Goal: Task Accomplishment & Management: Use online tool/utility

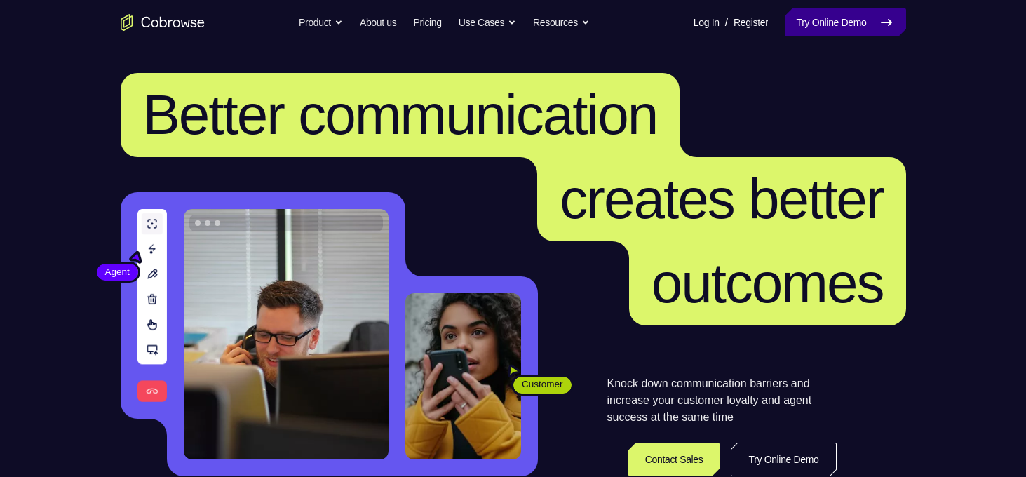
click at [795, 22] on link "Try Online Demo" at bounding box center [845, 22] width 121 height 28
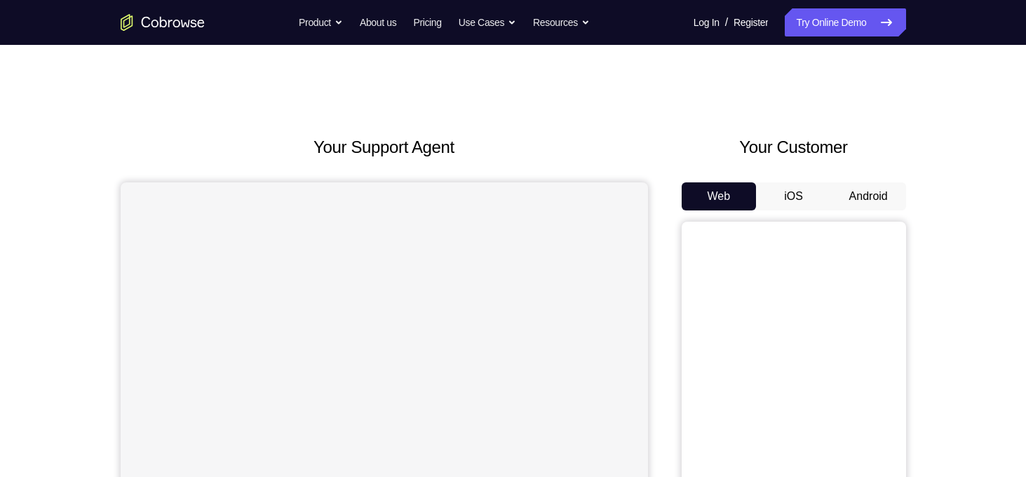
scroll to position [44, 0]
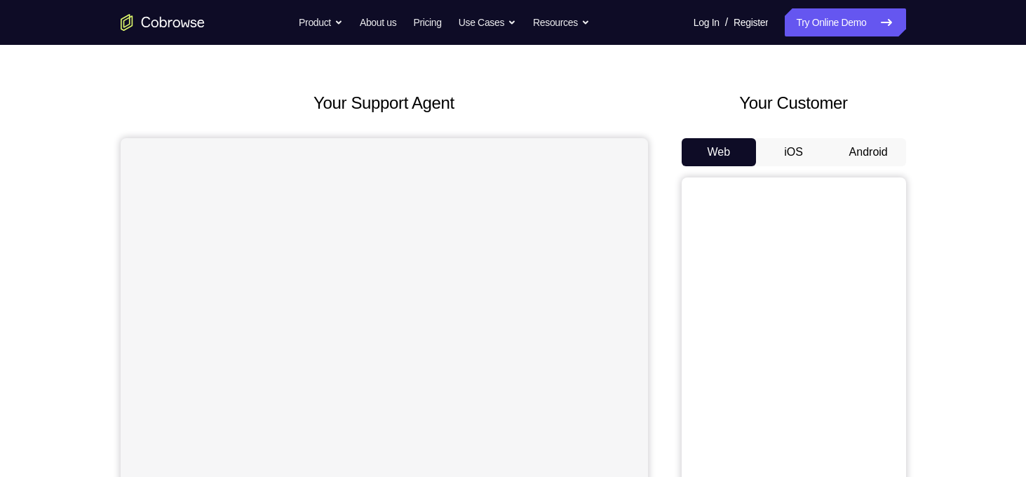
click at [849, 155] on button "Android" at bounding box center [868, 152] width 75 height 28
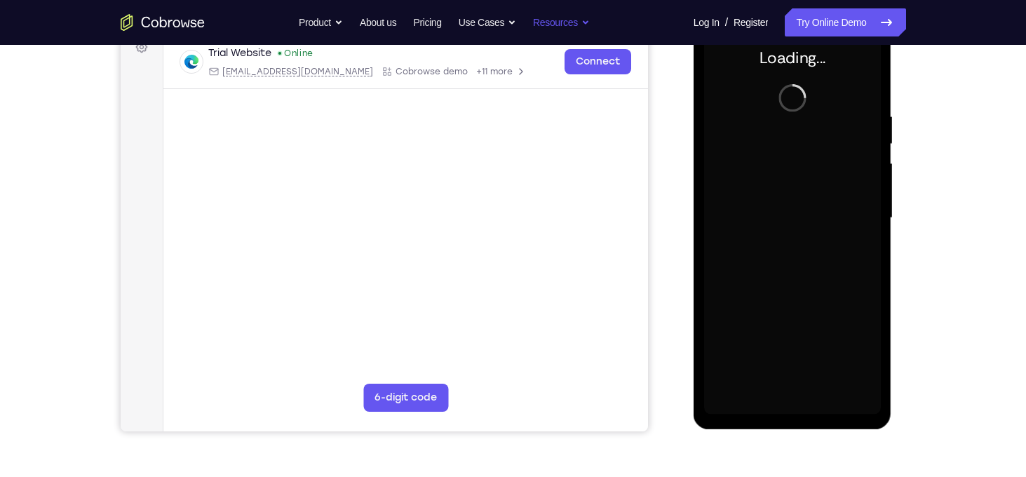
scroll to position [0, 0]
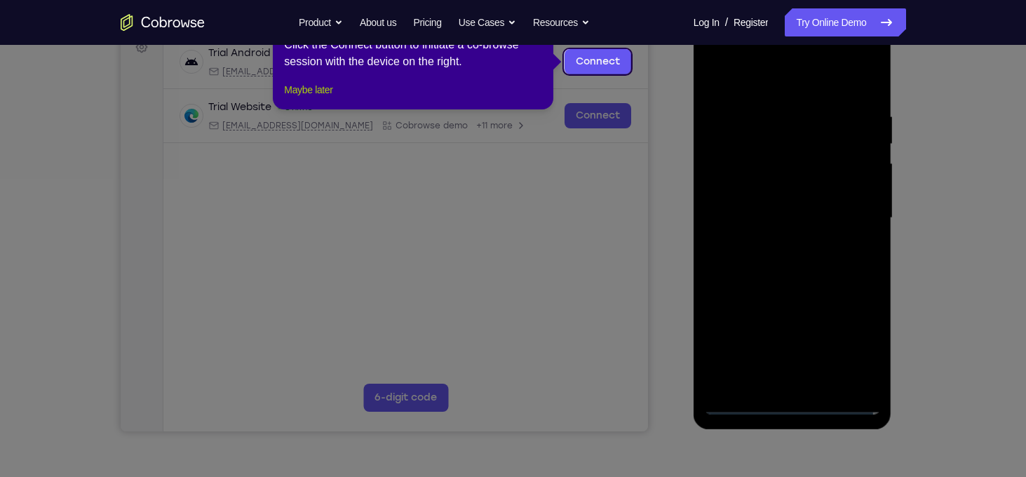
click at [285, 98] on button "Maybe later" at bounding box center [308, 89] width 48 height 17
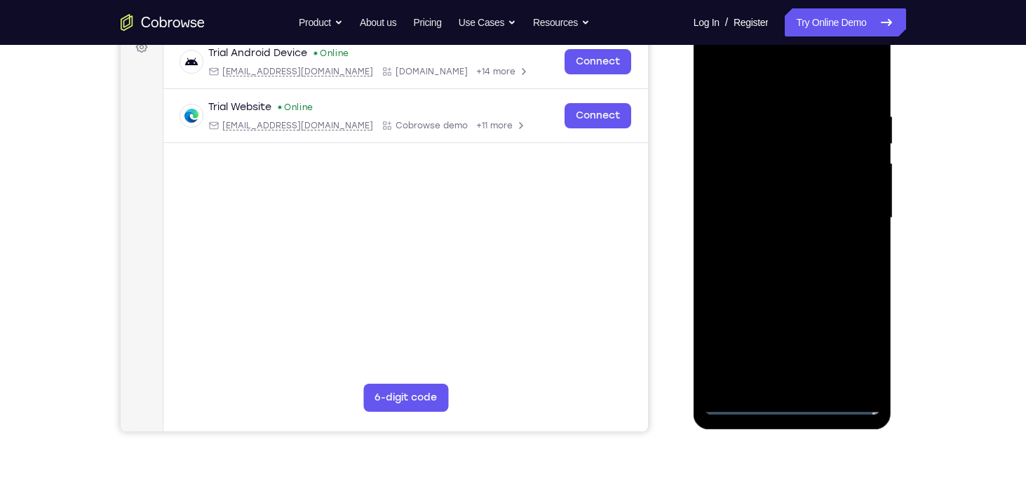
click at [798, 404] on div at bounding box center [792, 218] width 177 height 393
click at [850, 351] on div at bounding box center [792, 218] width 177 height 393
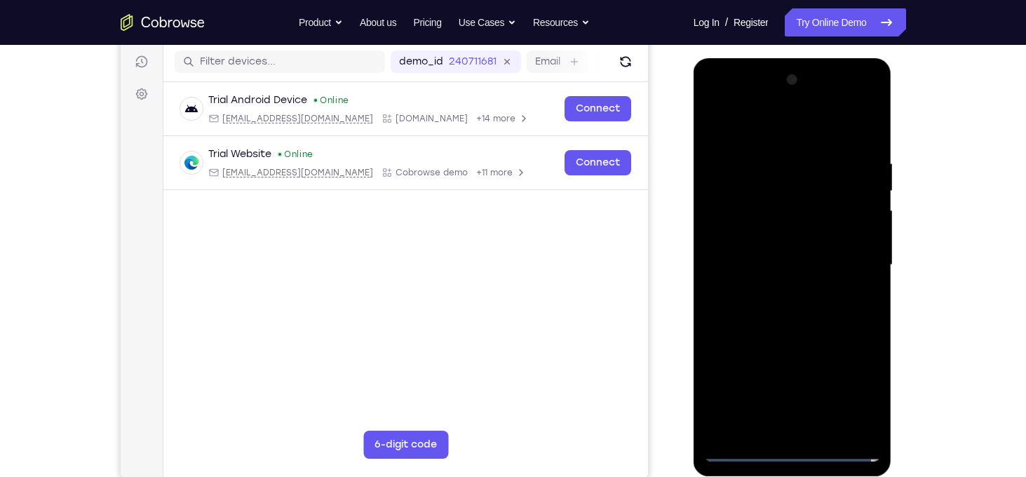
scroll to position [174, 0]
click at [755, 122] on div at bounding box center [792, 265] width 177 height 393
click at [851, 253] on div at bounding box center [792, 265] width 177 height 393
click at [769, 288] on div at bounding box center [792, 265] width 177 height 393
click at [750, 254] on div at bounding box center [792, 265] width 177 height 393
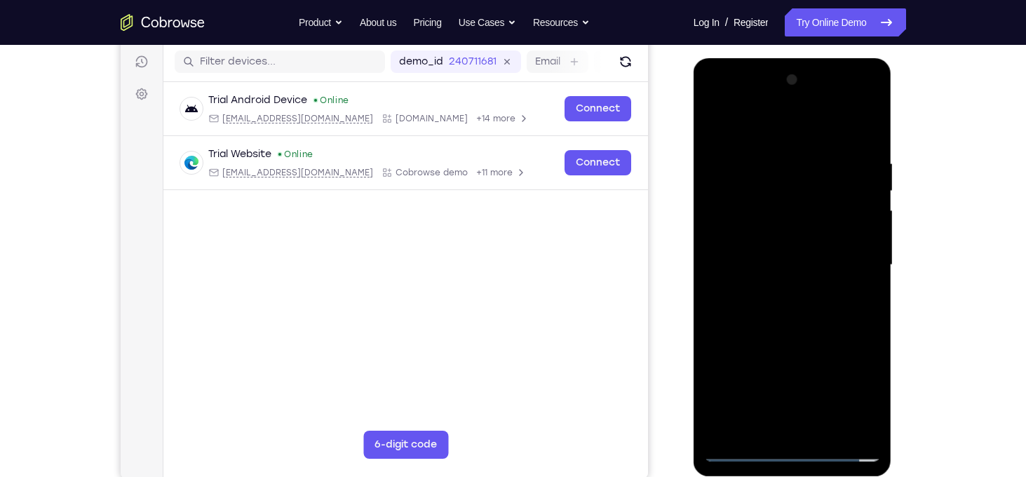
click at [763, 238] on div at bounding box center [792, 265] width 177 height 393
click at [771, 268] on div at bounding box center [792, 265] width 177 height 393
click at [782, 304] on div at bounding box center [792, 265] width 177 height 393
click at [791, 337] on div at bounding box center [792, 265] width 177 height 393
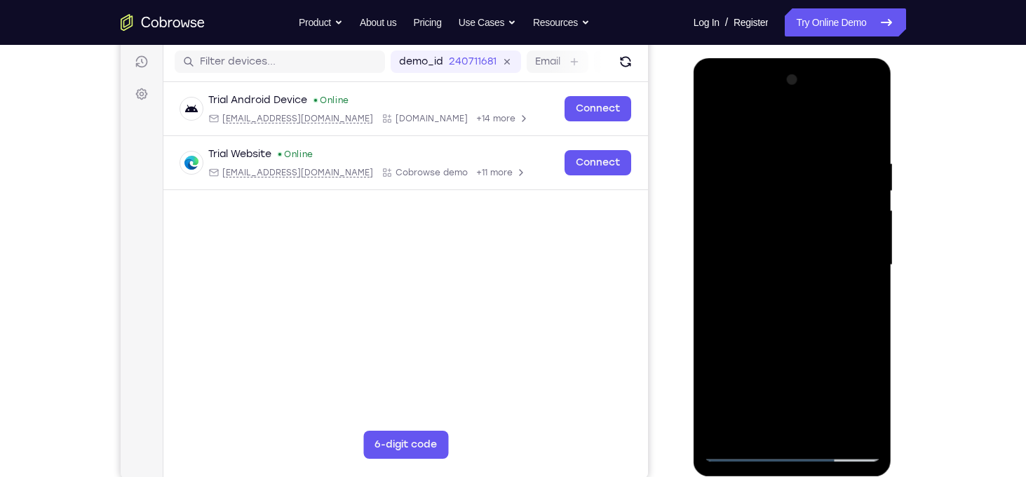
click at [776, 146] on div at bounding box center [792, 265] width 177 height 393
click at [865, 429] on div at bounding box center [792, 265] width 177 height 393
click at [718, 323] on div at bounding box center [792, 265] width 177 height 393
click at [876, 298] on div at bounding box center [792, 265] width 177 height 393
click at [872, 291] on div at bounding box center [792, 265] width 177 height 393
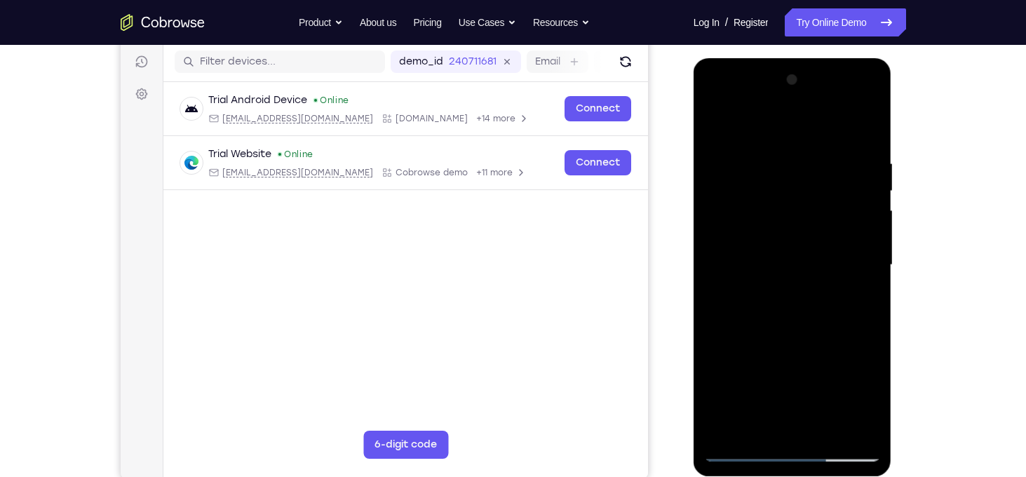
click at [872, 291] on div at bounding box center [792, 265] width 177 height 393
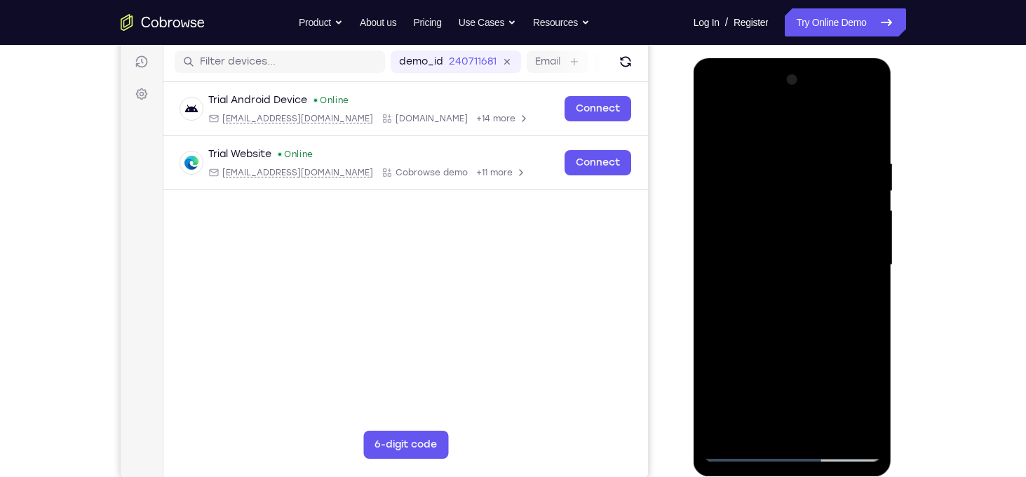
click at [872, 291] on div at bounding box center [792, 265] width 177 height 393
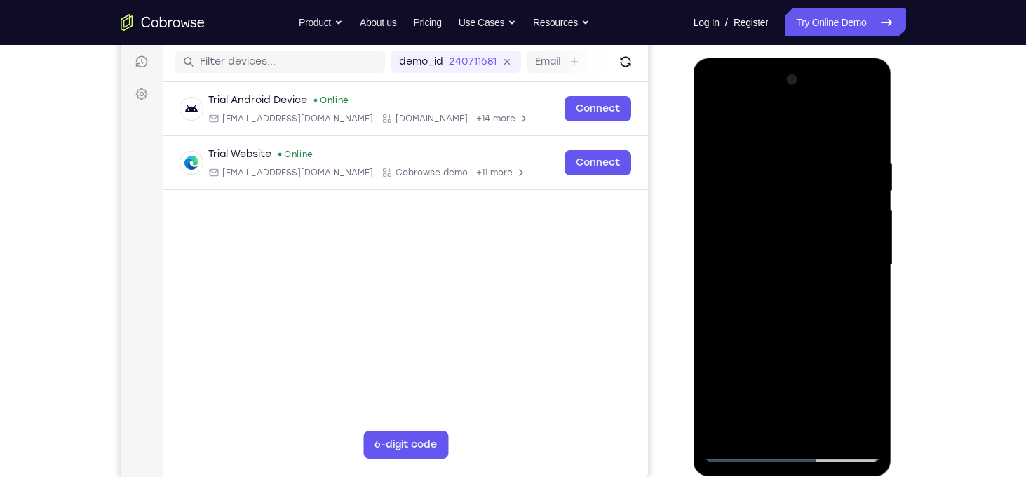
click at [872, 291] on div at bounding box center [792, 265] width 177 height 393
click at [865, 131] on div at bounding box center [792, 265] width 177 height 393
drag, startPoint x: 764, startPoint y: 176, endPoint x: 778, endPoint y: 389, distance: 213.6
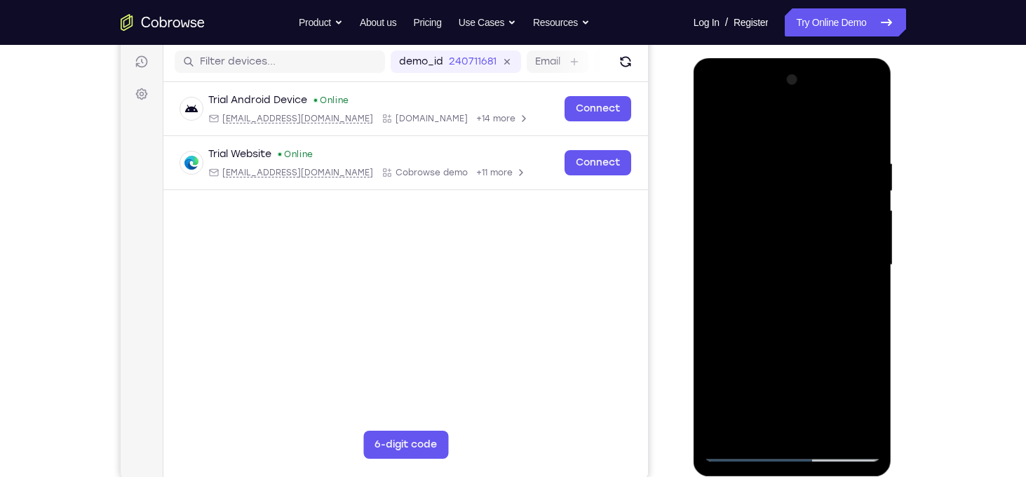
click at [778, 389] on div at bounding box center [792, 265] width 177 height 393
click at [767, 162] on div at bounding box center [792, 265] width 177 height 393
click at [854, 262] on div at bounding box center [792, 265] width 177 height 393
click at [861, 260] on div at bounding box center [792, 265] width 177 height 393
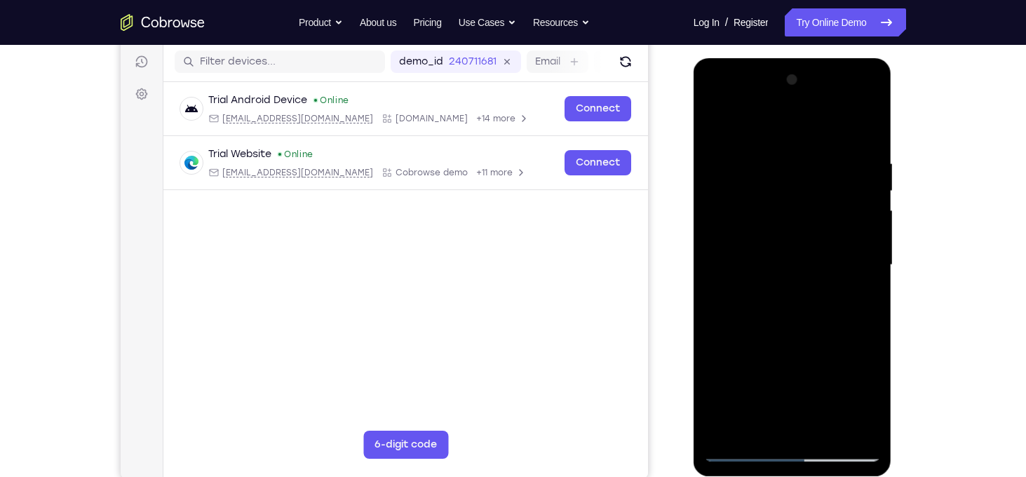
click at [854, 285] on div at bounding box center [792, 265] width 177 height 393
click at [856, 201] on div at bounding box center [792, 265] width 177 height 393
click at [864, 130] on div at bounding box center [792, 265] width 177 height 393
click at [821, 431] on div at bounding box center [792, 265] width 177 height 393
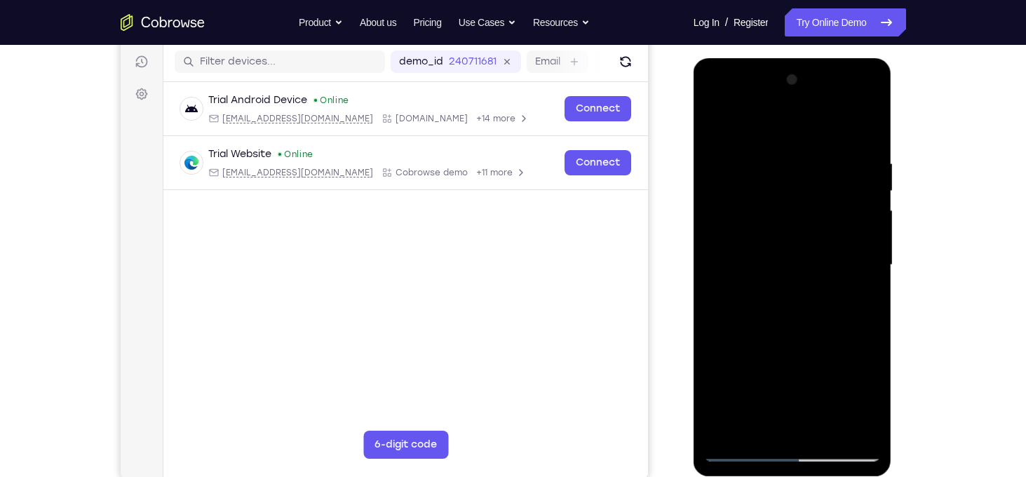
click at [807, 339] on div at bounding box center [792, 265] width 177 height 393
click at [850, 218] on div at bounding box center [792, 265] width 177 height 393
click at [742, 454] on div at bounding box center [792, 265] width 177 height 393
drag, startPoint x: 802, startPoint y: 178, endPoint x: 805, endPoint y: 349, distance: 171.2
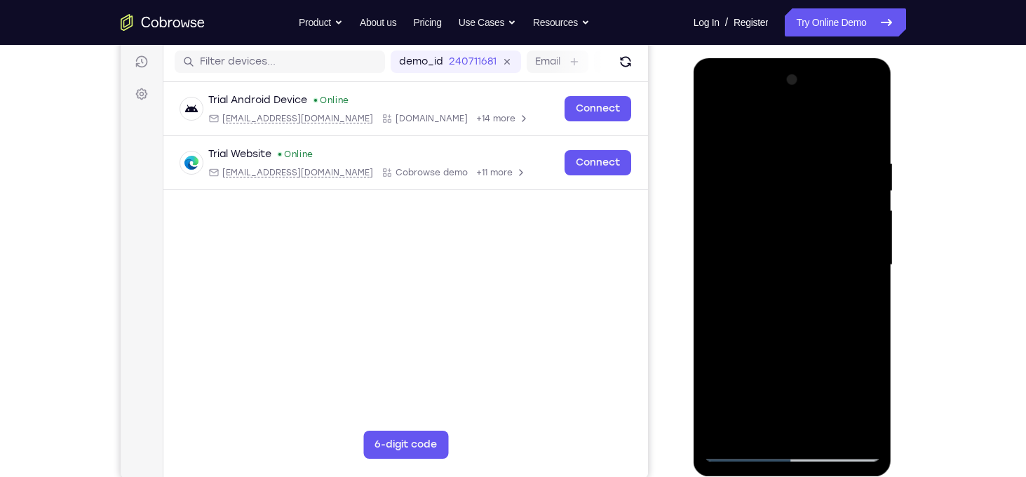
click at [805, 349] on div at bounding box center [792, 265] width 177 height 393
click at [774, 154] on div at bounding box center [792, 265] width 177 height 393
click at [861, 222] on div at bounding box center [792, 265] width 177 height 393
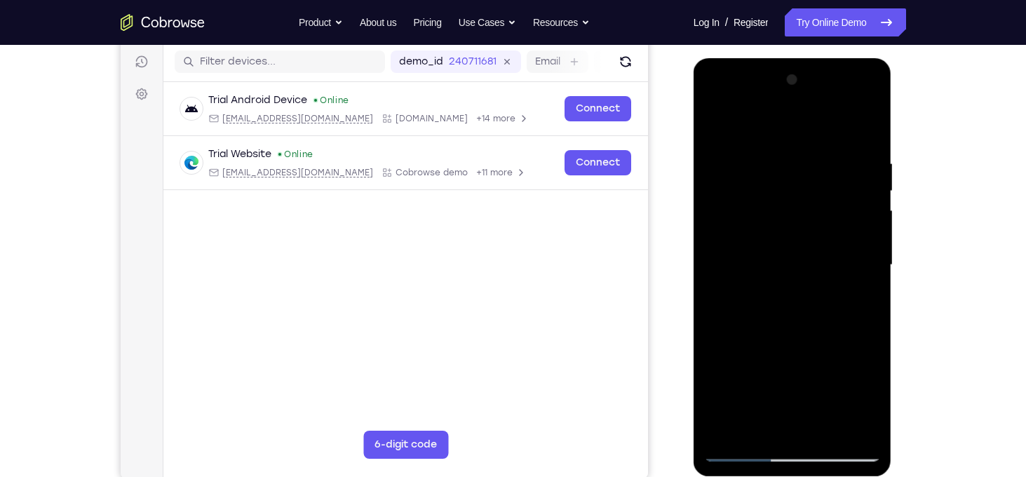
click at [723, 131] on div at bounding box center [792, 265] width 177 height 393
drag, startPoint x: 805, startPoint y: 356, endPoint x: 801, endPoint y: 246, distance: 109.5
click at [801, 246] on div at bounding box center [792, 265] width 177 height 393
drag, startPoint x: 799, startPoint y: 263, endPoint x: 787, endPoint y: 368, distance: 105.9
click at [787, 368] on div at bounding box center [792, 265] width 177 height 393
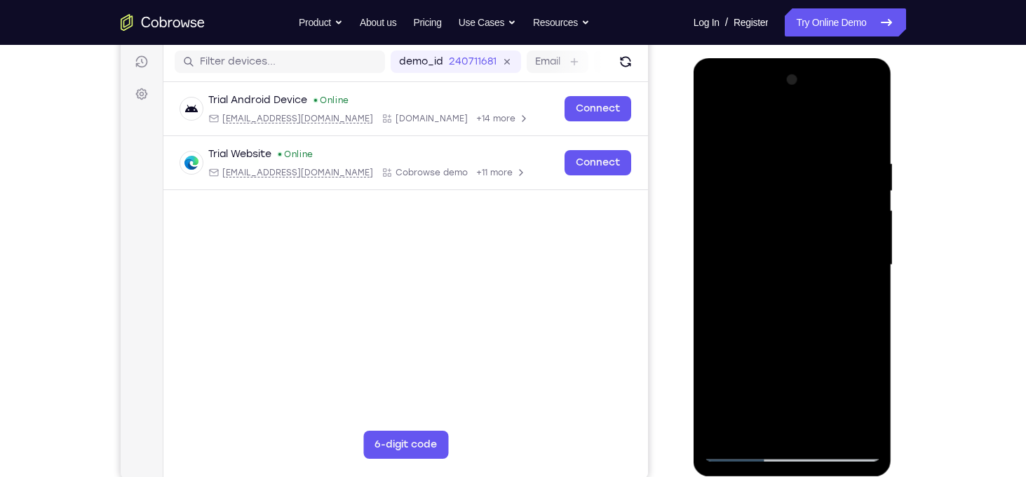
click at [725, 431] on div at bounding box center [792, 265] width 177 height 393
click at [849, 152] on div at bounding box center [792, 265] width 177 height 393
click at [864, 235] on div at bounding box center [792, 265] width 177 height 393
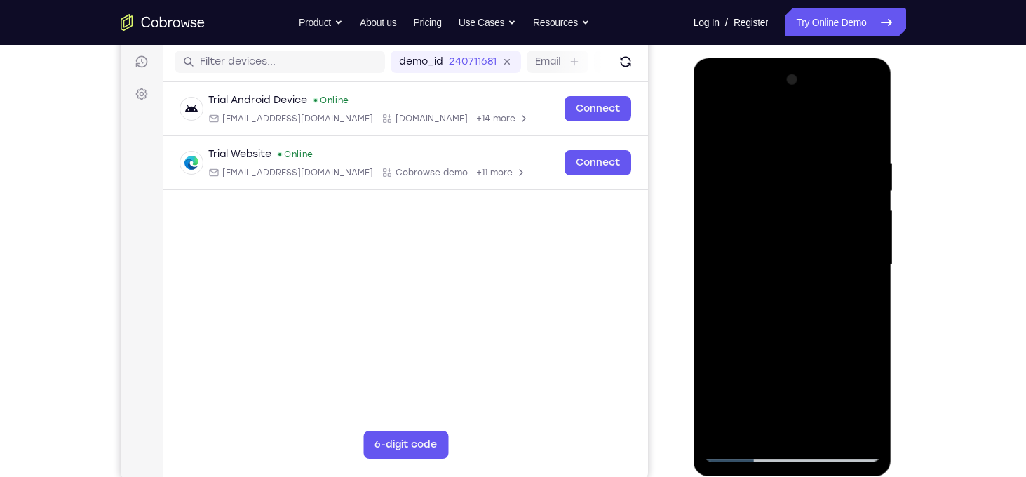
click at [864, 235] on div at bounding box center [792, 265] width 177 height 393
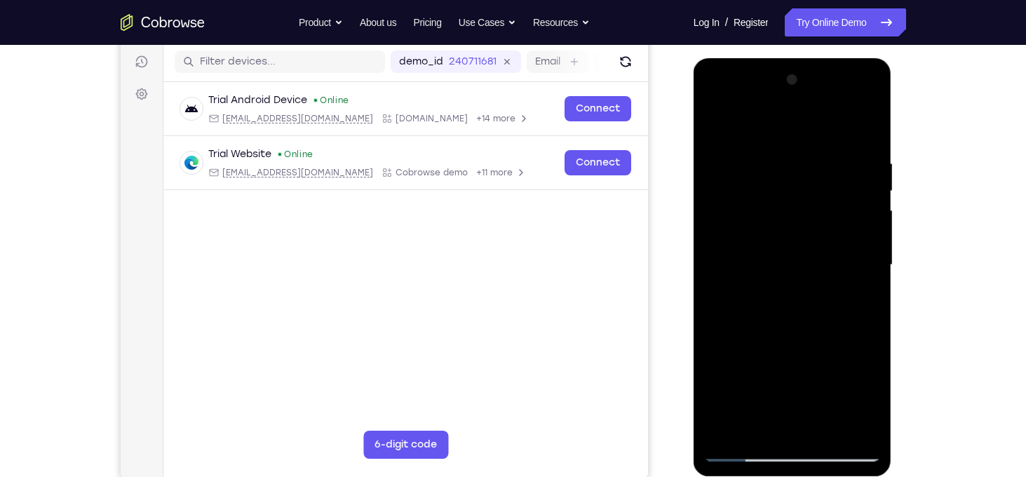
click at [864, 235] on div at bounding box center [792, 265] width 177 height 393
click at [865, 129] on div at bounding box center [792, 265] width 177 height 393
drag, startPoint x: 756, startPoint y: 171, endPoint x: 778, endPoint y: 361, distance: 191.3
click at [778, 361] on div at bounding box center [792, 265] width 177 height 393
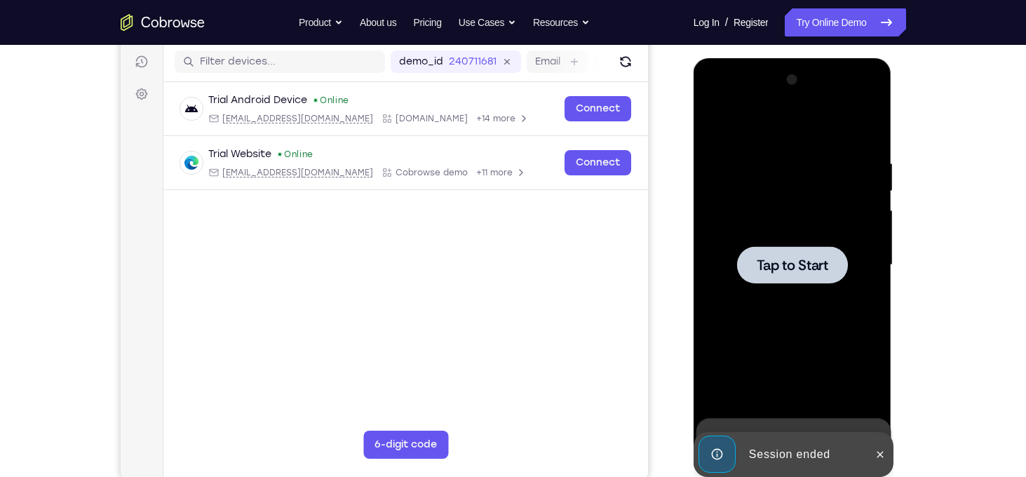
click at [788, 175] on div at bounding box center [792, 265] width 177 height 393
